Goal: Information Seeking & Learning: Learn about a topic

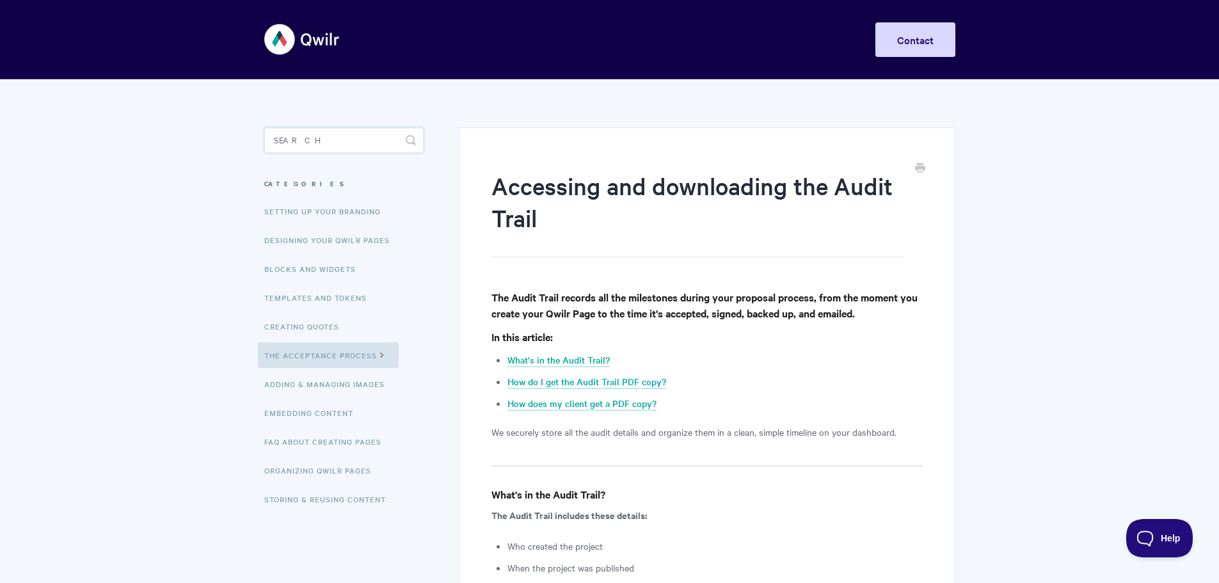
click at [363, 147] on input "Search" at bounding box center [343, 140] width 159 height 26
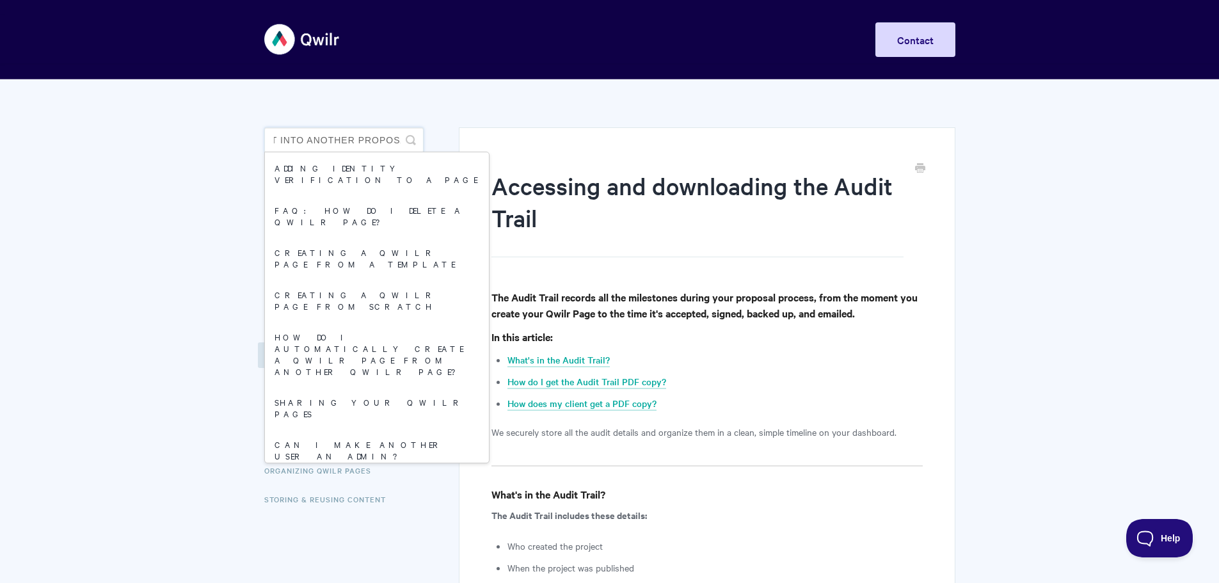
scroll to position [0, 176]
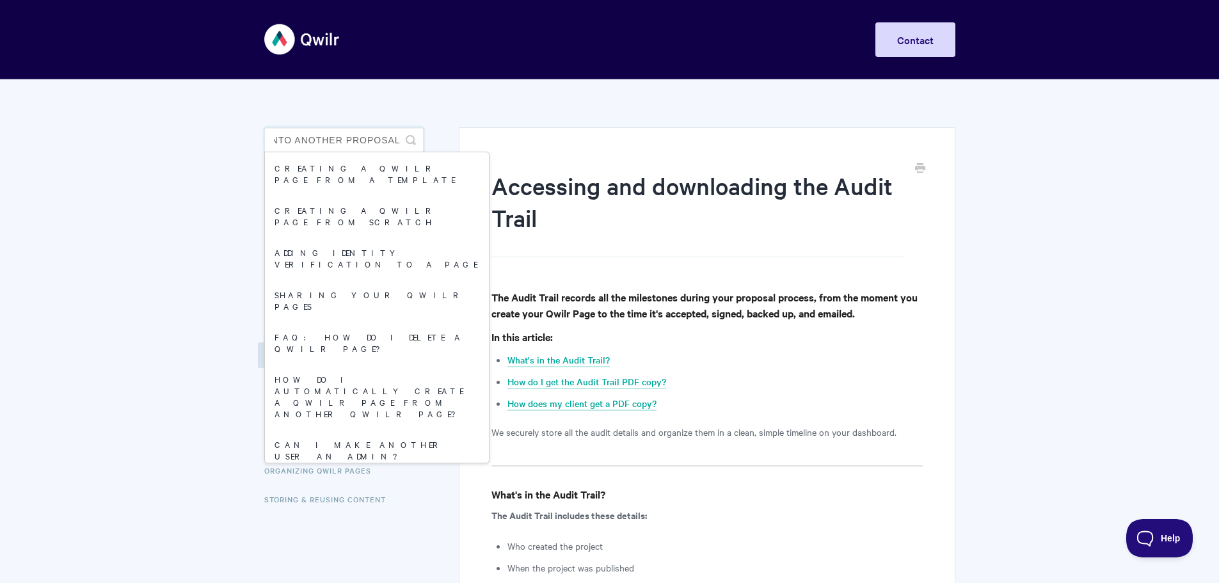
type input "can i copy a page and paste it into another proposal"
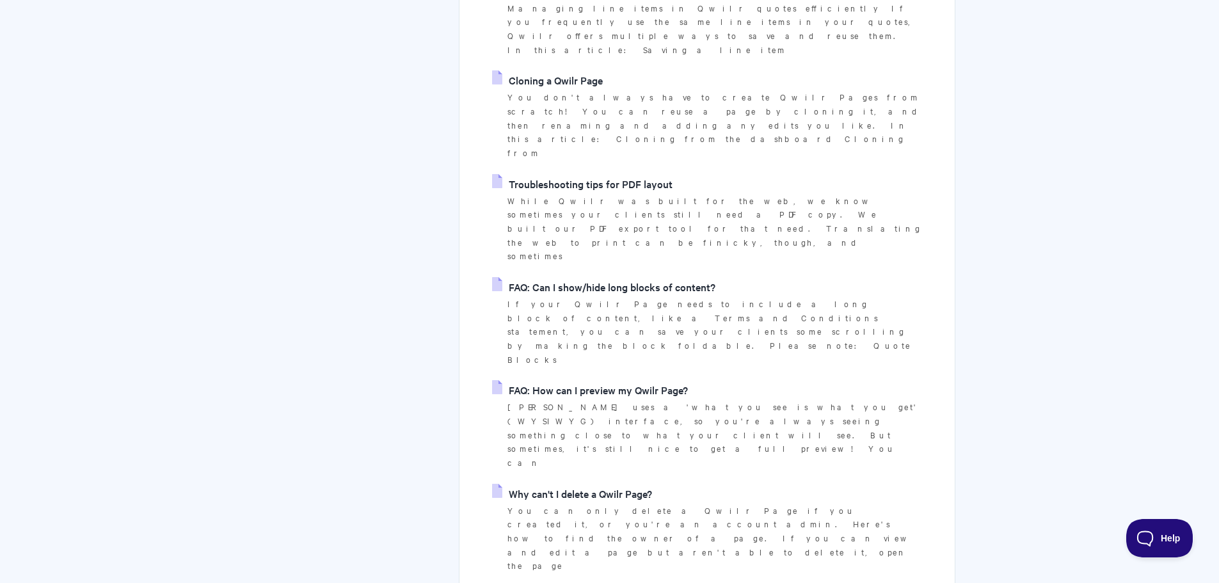
scroll to position [1408, 0]
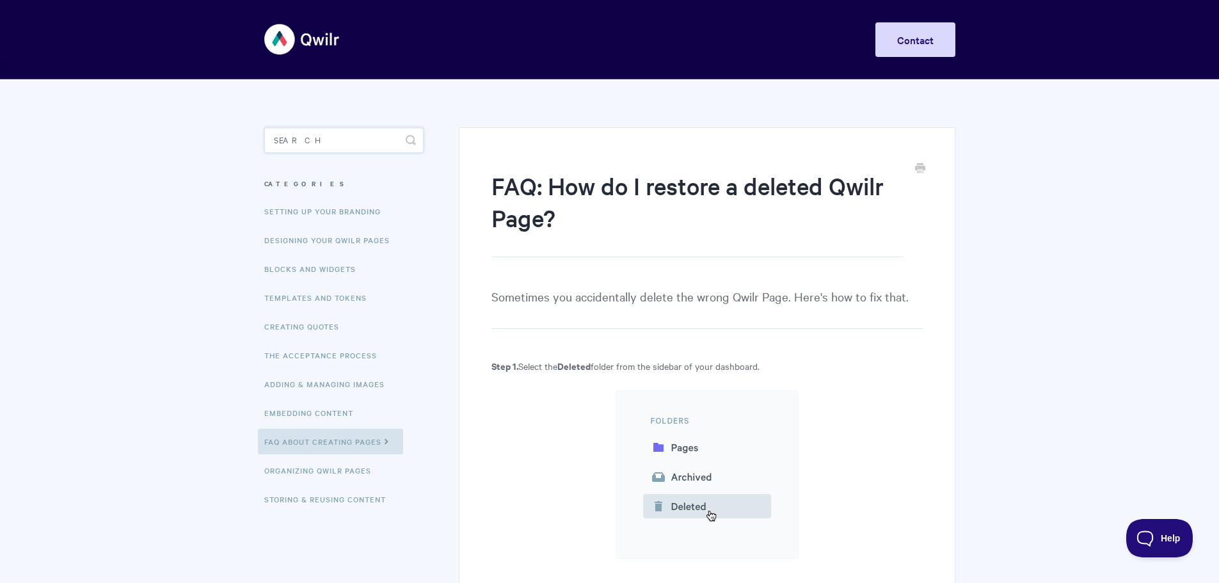
click at [347, 139] on input "Search" at bounding box center [343, 140] width 159 height 26
click at [303, 262] on link "Blocks and Widgets" at bounding box center [311, 269] width 107 height 26
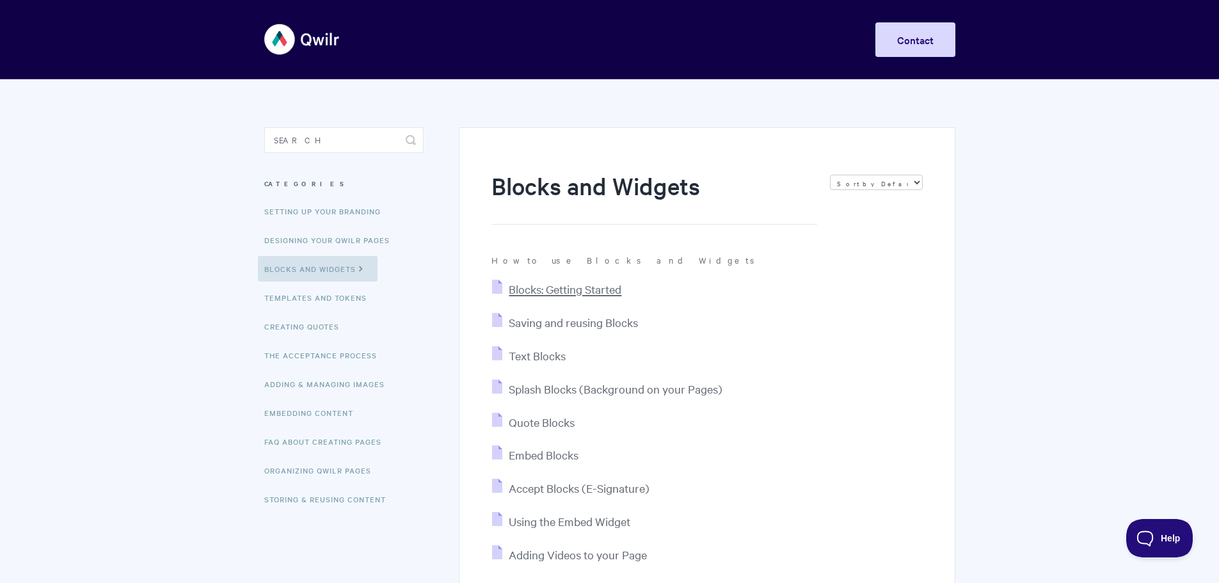
click at [550, 294] on span "Blocks: Getting Started" at bounding box center [565, 289] width 113 height 15
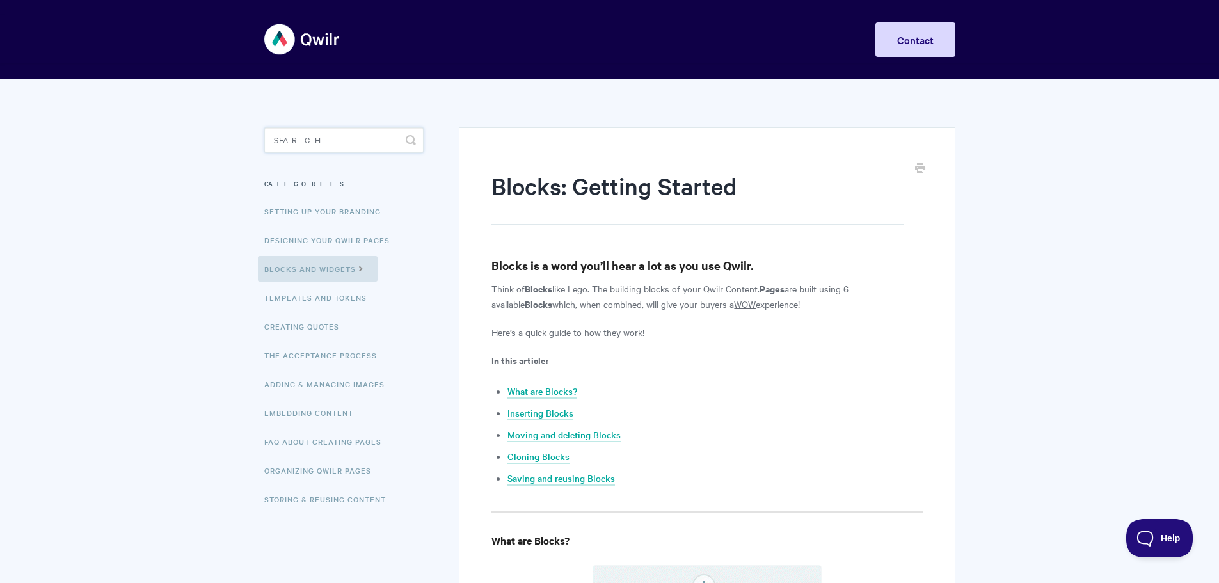
click at [376, 132] on input "Search" at bounding box center [343, 140] width 159 height 26
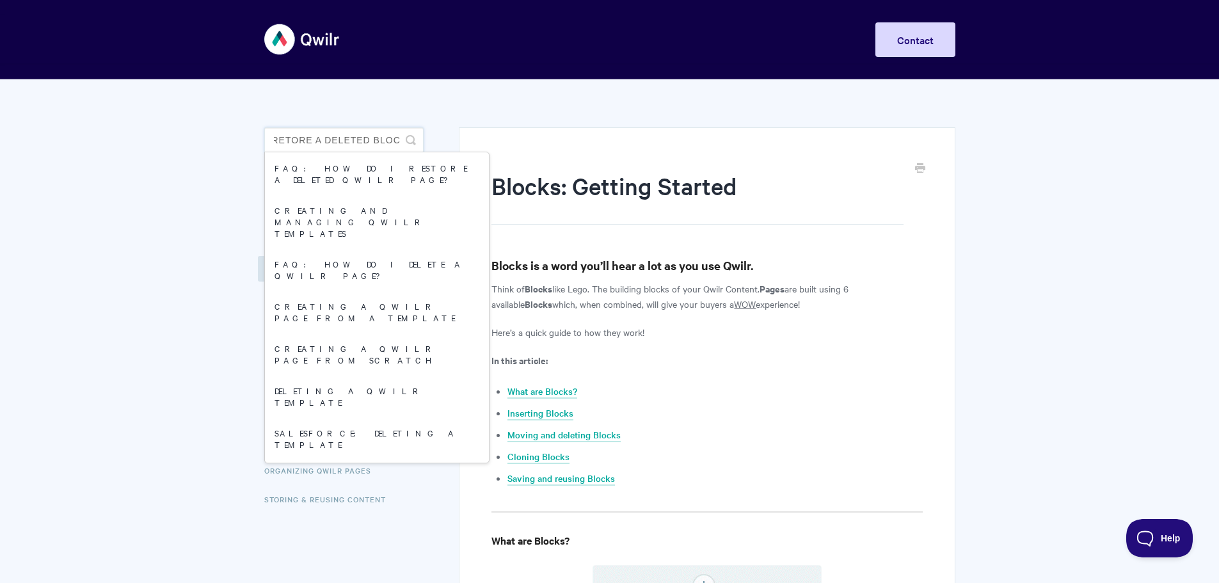
scroll to position [0, 8]
type input "retore a deleted block"
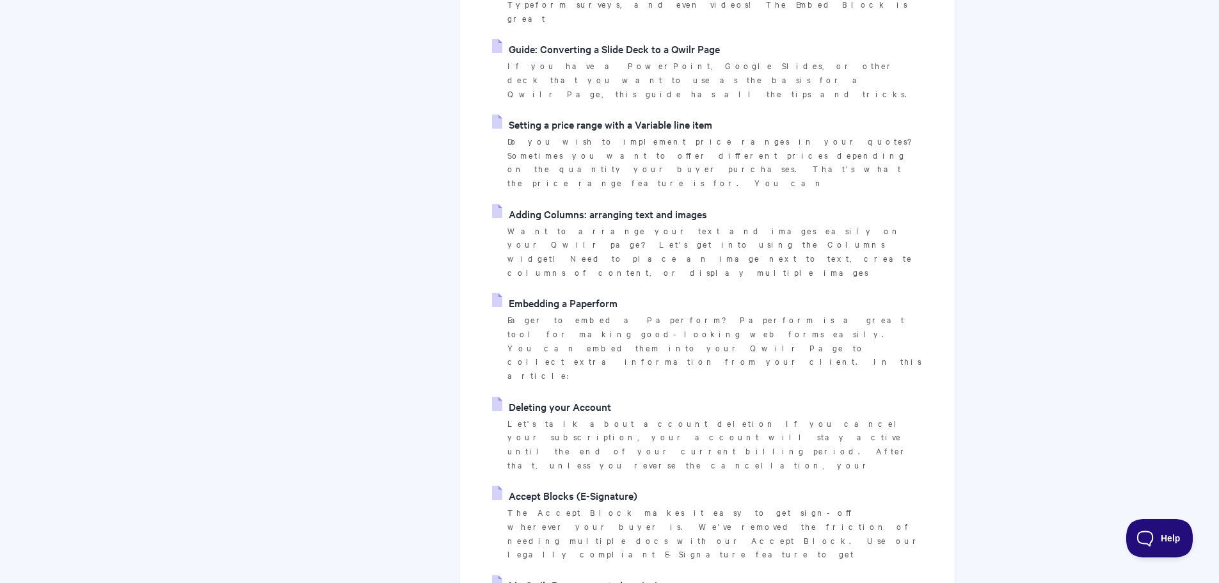
scroll to position [2980, 0]
